Goal: Task Accomplishment & Management: Manage account settings

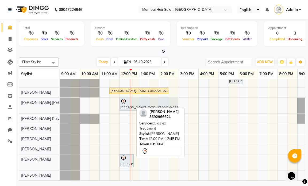
scroll to position [12, 0]
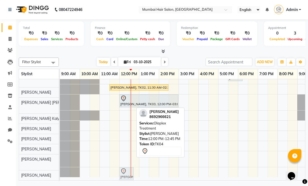
drag, startPoint x: 127, startPoint y: 158, endPoint x: 130, endPoint y: 169, distance: 12.1
click at [130, 169] on tbody "[PERSON_NAME] S, TK01, 05:30 PM-06:15 PM, Director Haircut - [DEMOGRAPHIC_DATA]…" at bounding box center [198, 122] width 277 height 109
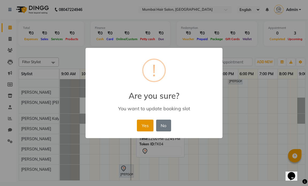
click at [142, 126] on button "Yes" at bounding box center [145, 126] width 16 height 12
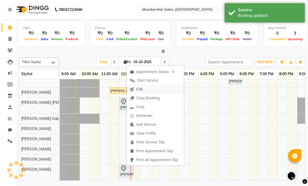
click at [146, 89] on span "Edit" at bounding box center [136, 89] width 19 height 9
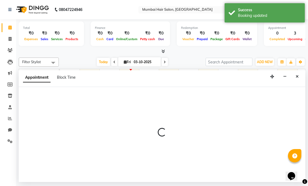
select select "tentative"
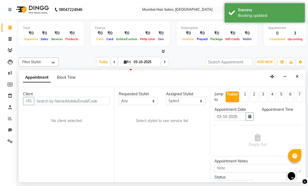
select select "88916"
select select "720"
select select "3758"
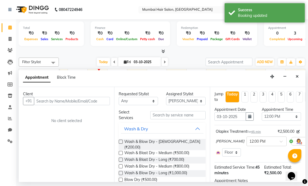
scroll to position [12, 32]
click at [271, 118] on select "Select 10:00 AM 10:15 AM 10:30 AM 10:45 AM 11:00 AM 11:15 AM 11:30 AM 11:45 AM …" at bounding box center [281, 116] width 39 height 8
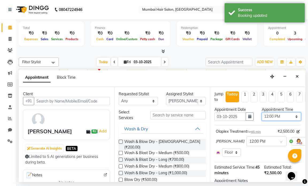
select select "750"
click at [262, 112] on select "Select 10:00 AM 10:15 AM 10:30 AM 10:45 AM 11:00 AM 11:15 AM 11:30 AM 11:45 AM …" at bounding box center [281, 116] width 39 height 8
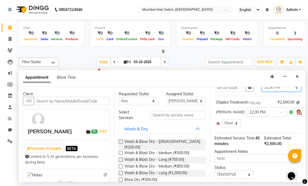
scroll to position [48, 0]
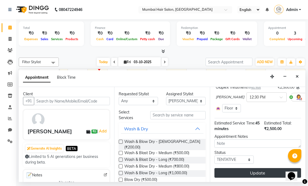
click at [256, 168] on button "Update" at bounding box center [258, 173] width 87 height 10
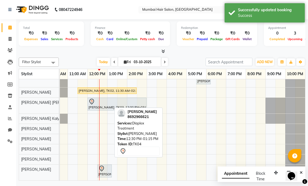
click at [107, 166] on div at bounding box center [104, 168] width 12 height 6
click at [103, 168] on div "[PERSON_NAME], TK04, 12:30 PM-01:15 PM, Olaplex Treatment" at bounding box center [104, 170] width 13 height 11
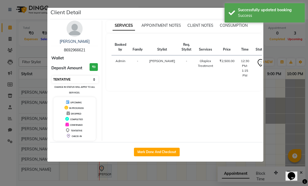
click at [83, 82] on select "Select IN SERVICE CONFIRMED TENTATIVE CHECK IN MARK DONE DROPPED UPCOMING" at bounding box center [75, 79] width 47 height 7
select select "1"
click at [52, 76] on select "Select IN SERVICE CONFIRMED TENTATIVE CHECK IN MARK DONE DROPPED UPCOMING" at bounding box center [75, 79] width 47 height 7
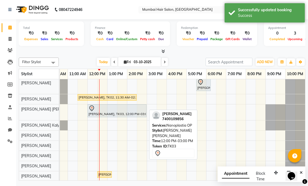
scroll to position [0, 0]
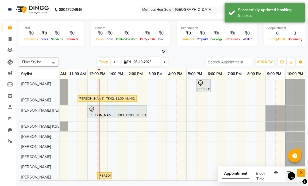
click at [303, 172] on icon "Close" at bounding box center [301, 173] width 3 height 4
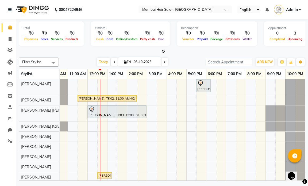
scroll to position [6, 0]
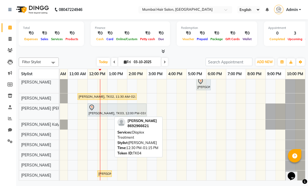
click at [106, 171] on div "[PERSON_NAME], TK04, 12:30 PM-01:15 PM, Olaplex Treatment" at bounding box center [104, 173] width 13 height 5
select select "1"
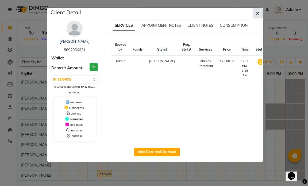
click at [259, 12] on icon "button" at bounding box center [257, 13] width 3 height 4
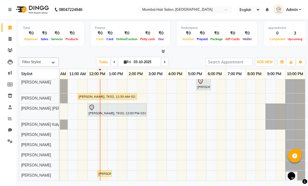
click at [114, 122] on div "[PERSON_NAME] S, TK01, 05:30 PM-06:15 PM, Director Haircut - [DEMOGRAPHIC_DATA]…" at bounding box center [166, 128] width 277 height 103
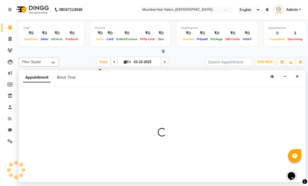
select select "66019"
select select "780"
select select "tentative"
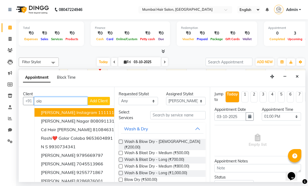
type input "ola"
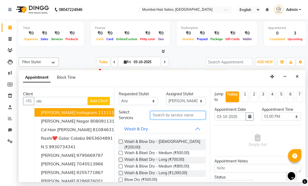
click at [158, 117] on input "text" at bounding box center [177, 115] width 55 height 8
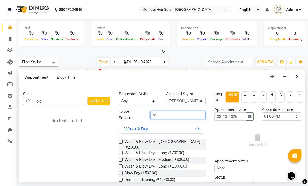
type input "ola"
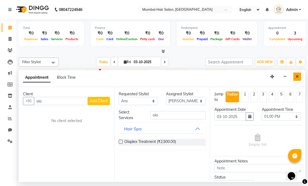
click at [298, 75] on icon "Close" at bounding box center [297, 77] width 3 height 4
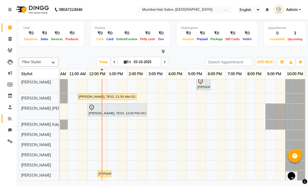
click at [10, 120] on icon at bounding box center [10, 118] width 4 height 4
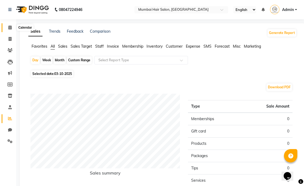
drag, startPoint x: 12, startPoint y: 27, endPoint x: 22, endPoint y: 28, distance: 10.3
click at [12, 27] on span at bounding box center [9, 28] width 9 height 6
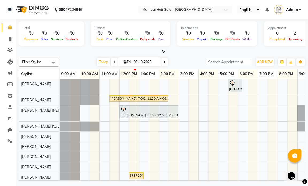
click at [172, 85] on div "[PERSON_NAME] S, TK01, 05:30 PM-06:15 PM, Director Haircut - [DEMOGRAPHIC_DATA]…" at bounding box center [198, 130] width 277 height 103
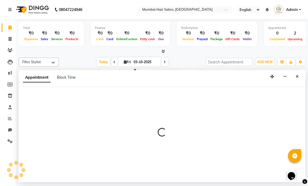
select select "66010"
select select "tentative"
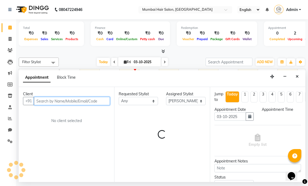
select select "870"
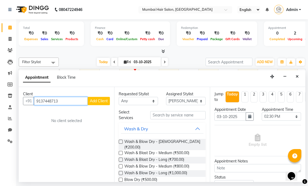
type input "9137448713"
click at [103, 101] on span "Add Client" at bounding box center [99, 100] width 18 height 5
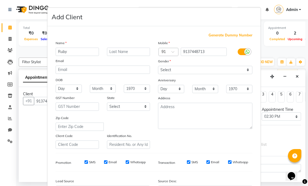
type input "Ruby"
type input "[PERSON_NAME]"
drag, startPoint x: 169, startPoint y: 69, endPoint x: 170, endPoint y: 73, distance: 4.4
click at [169, 69] on select "Select [DEMOGRAPHIC_DATA] [DEMOGRAPHIC_DATA] Other Prefer Not To Say" at bounding box center [205, 70] width 94 height 8
select select "[DEMOGRAPHIC_DATA]"
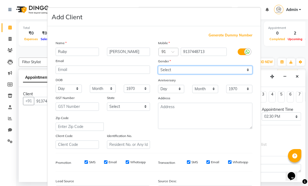
click at [158, 66] on select "Select [DEMOGRAPHIC_DATA] [DEMOGRAPHIC_DATA] Other Prefer Not To Say" at bounding box center [205, 70] width 94 height 8
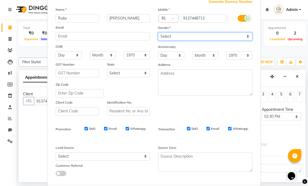
scroll to position [54, 0]
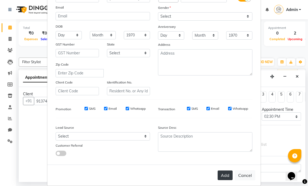
click at [220, 174] on button "Add" at bounding box center [225, 175] width 15 height 10
select select
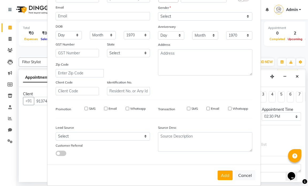
select select
checkbox input "false"
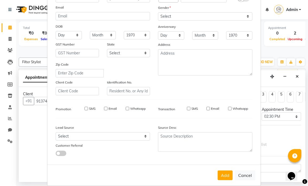
checkbox input "false"
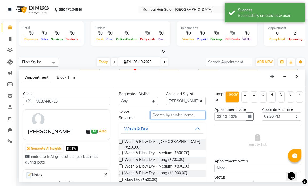
click at [175, 112] on input "text" at bounding box center [177, 115] width 55 height 8
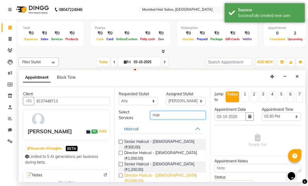
type input "Hair"
click at [170, 173] on span "Director Haircut - [DEMOGRAPHIC_DATA] (₹2,000.00)" at bounding box center [162, 178] width 77 height 11
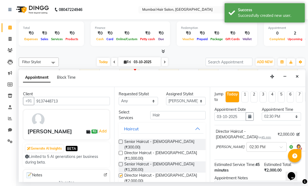
checkbox input "false"
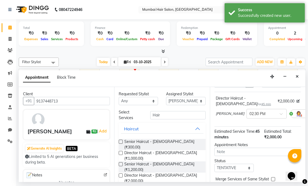
scroll to position [66, 0]
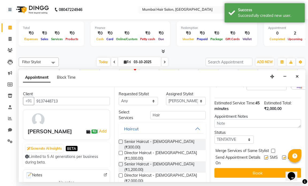
click at [282, 155] on label at bounding box center [284, 157] width 4 height 4
click at [282, 156] on input "checkbox" at bounding box center [283, 157] width 3 height 3
checkbox input "false"
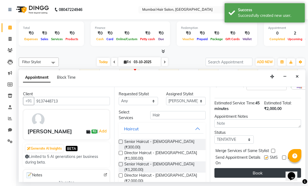
click at [266, 168] on button "Book" at bounding box center [258, 173] width 87 height 10
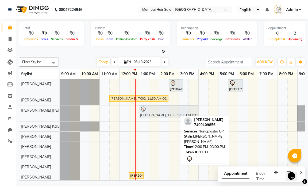
drag, startPoint x: 139, startPoint y: 112, endPoint x: 157, endPoint y: 112, distance: 18.2
click at [60, 112] on div "[PERSON_NAME], TK03, 12:00 PM-03:00 PM, Nanoplastia OP [PERSON_NAME], TK03, 12:…" at bounding box center [60, 113] width 0 height 16
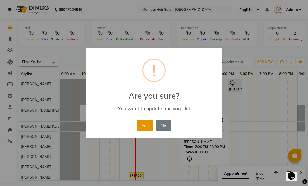
click at [137, 124] on button "Yes" at bounding box center [145, 126] width 16 height 12
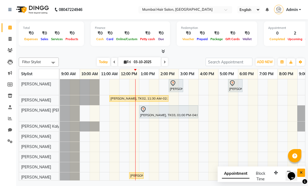
click at [304, 173] on button "Close" at bounding box center [301, 173] width 8 height 8
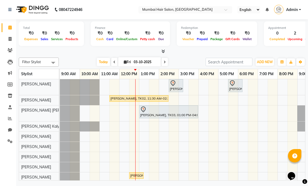
click at [132, 60] on input "03-10-2025" at bounding box center [145, 62] width 27 height 8
select select "10"
select select "2025"
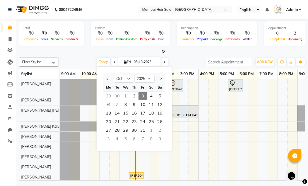
click at [142, 95] on span "3" at bounding box center [143, 96] width 9 height 9
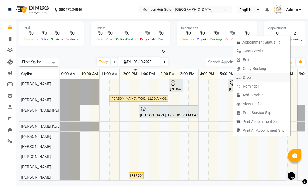
click at [245, 78] on span "Drop" at bounding box center [247, 78] width 8 height 6
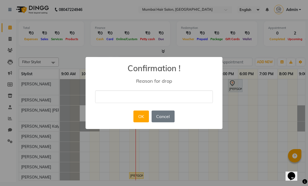
click at [183, 100] on input "text" at bounding box center [154, 96] width 118 height 13
type input "Emergency"
click at [142, 116] on button "OK" at bounding box center [140, 116] width 15 height 12
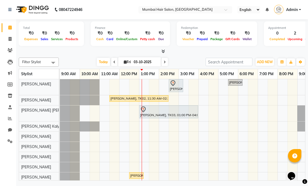
click at [201, 89] on div "[PERSON_NAME], TK05, 02:30 PM-03:15 PM, Director Haircut - [DEMOGRAPHIC_DATA] […" at bounding box center [198, 130] width 277 height 103
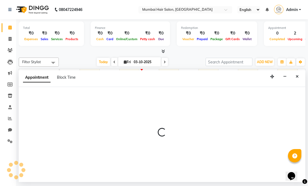
select select "66010"
select select "960"
select select "tentative"
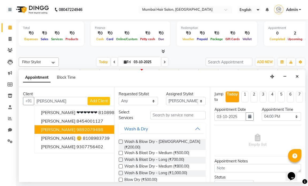
click at [94, 127] on ngb-highlight "9892079498" at bounding box center [90, 129] width 27 height 5
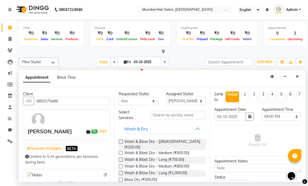
type input "9892079498"
click at [173, 115] on input "text" at bounding box center [177, 115] width 55 height 8
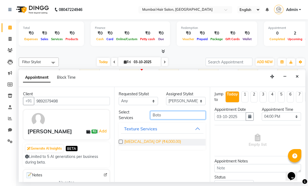
type input "Boto"
click at [154, 143] on span "[MEDICAL_DATA] OP (₹4,000.00)" at bounding box center [152, 142] width 57 height 7
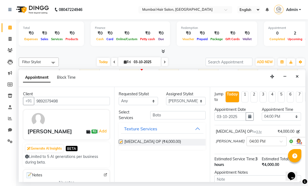
checkbox input "false"
drag, startPoint x: 167, startPoint y: 115, endPoint x: 148, endPoint y: 116, distance: 19.3
click at [148, 116] on div "Boto" at bounding box center [177, 115] width 63 height 8
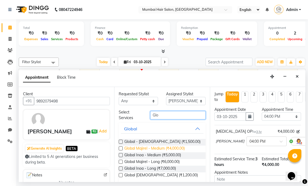
type input "Glo"
click at [156, 148] on span "Global Majirel - Medium (₹4,000.00)" at bounding box center [154, 149] width 60 height 7
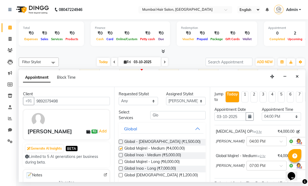
checkbox input "false"
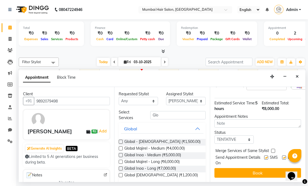
scroll to position [86, 0]
click at [282, 155] on label at bounding box center [284, 157] width 4 height 4
click at [282, 156] on input "checkbox" at bounding box center [283, 157] width 3 height 3
checkbox input "false"
click at [266, 172] on button "Book" at bounding box center [258, 173] width 87 height 10
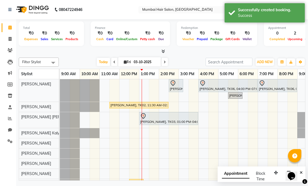
scroll to position [13, 0]
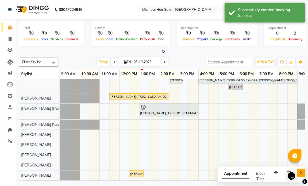
click at [304, 170] on button "Close" at bounding box center [301, 173] width 8 height 8
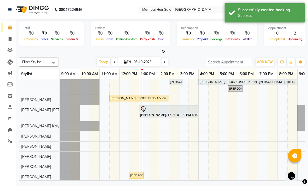
scroll to position [0, 0]
